Goal: Information Seeking & Learning: Find specific fact

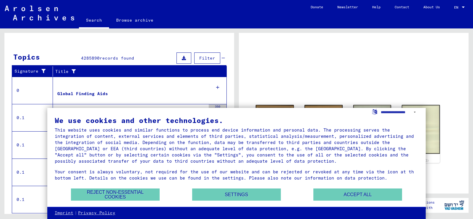
scroll to position [106, 0]
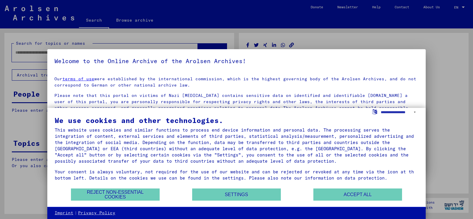
type input "******"
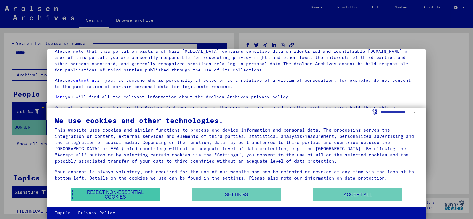
click at [122, 196] on button "Reject non-essential cookies" at bounding box center [115, 194] width 89 height 12
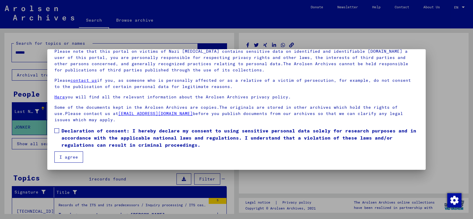
click at [67, 159] on button "I agree" at bounding box center [68, 156] width 29 height 11
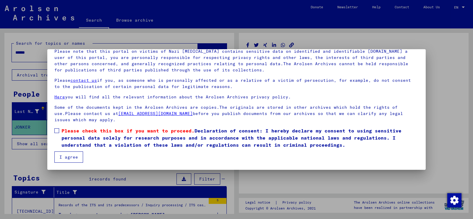
click at [70, 158] on button "I agree" at bounding box center [68, 156] width 29 height 11
click at [55, 131] on span at bounding box center [56, 130] width 5 height 5
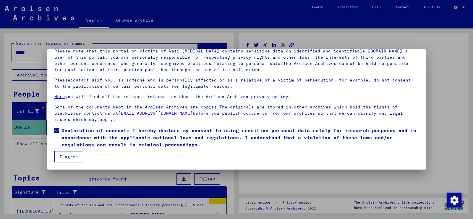
click at [70, 157] on button "I agree" at bounding box center [68, 156] width 29 height 11
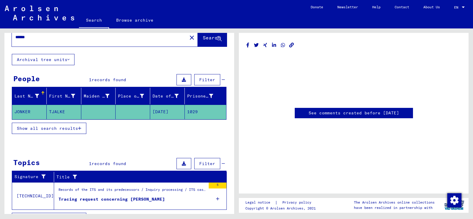
scroll to position [29, 0]
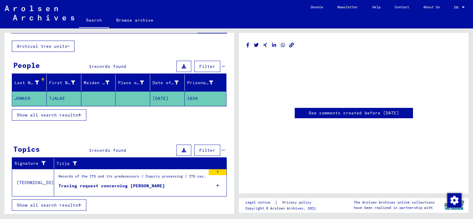
click at [46, 114] on span "Show all search results" at bounding box center [47, 114] width 61 height 5
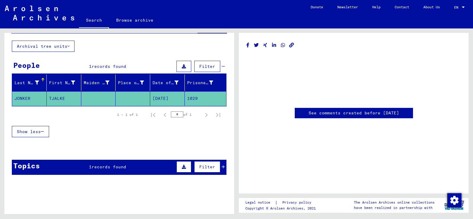
scroll to position [41, 0]
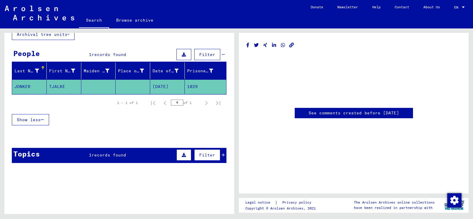
click at [113, 155] on span "records found" at bounding box center [109, 154] width 35 height 5
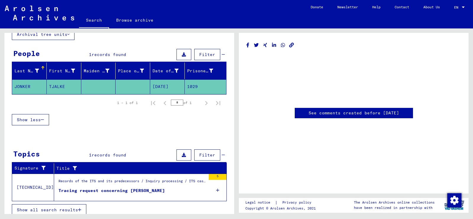
scroll to position [45, 0]
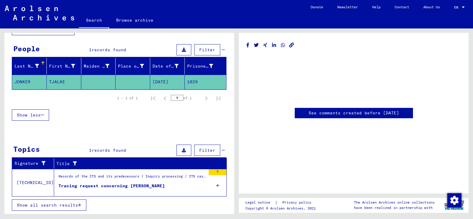
click at [216, 186] on icon at bounding box center [217, 185] width 3 height 21
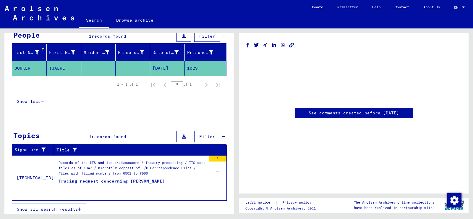
scroll to position [63, 0]
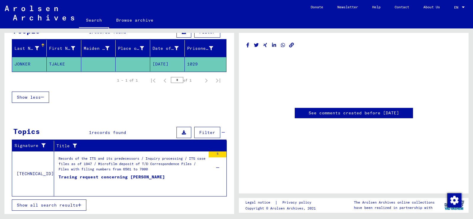
click at [182, 133] on icon at bounding box center [184, 132] width 4 height 4
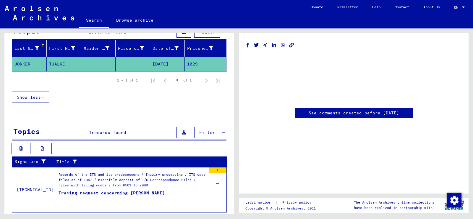
click at [182, 133] on icon at bounding box center [184, 132] width 4 height 4
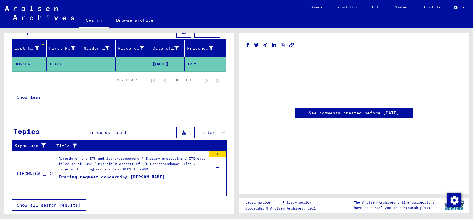
click at [182, 132] on icon at bounding box center [184, 132] width 4 height 4
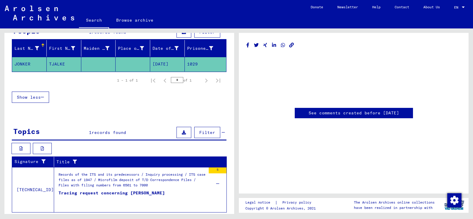
click at [370, 113] on link "See comments created before [DATE]" at bounding box center [354, 113] width 91 height 6
